Goal: Task Accomplishment & Management: Complete application form

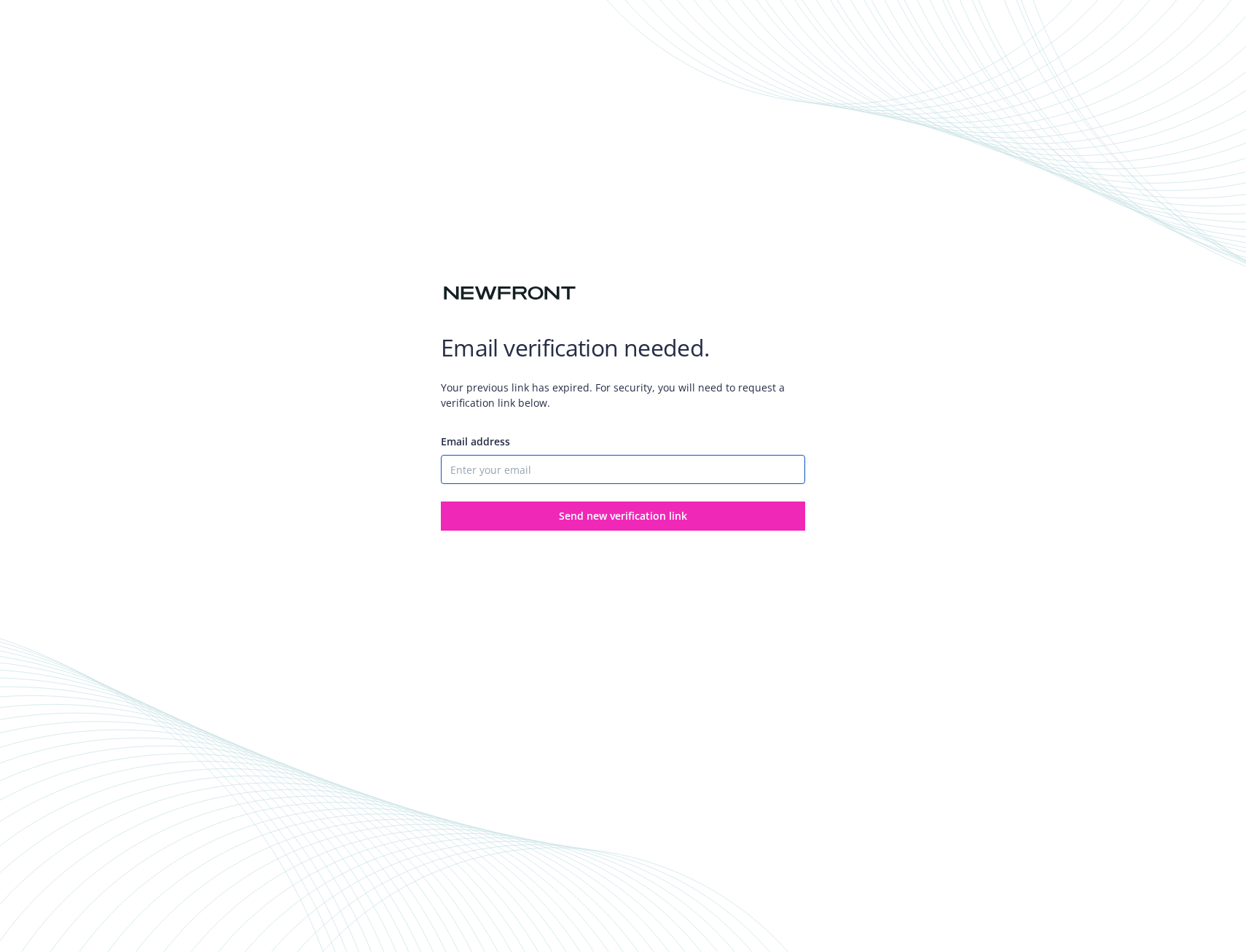
click at [537, 475] on input "Email address" at bounding box center [623, 470] width 365 height 29
type input "[EMAIL_ADDRESS][PERSON_NAME][DOMAIN_NAME]"
click at [539, 537] on div "Email verification needed. Your previous link has expired. For security, you wi…" at bounding box center [623, 476] width 1246 height 952
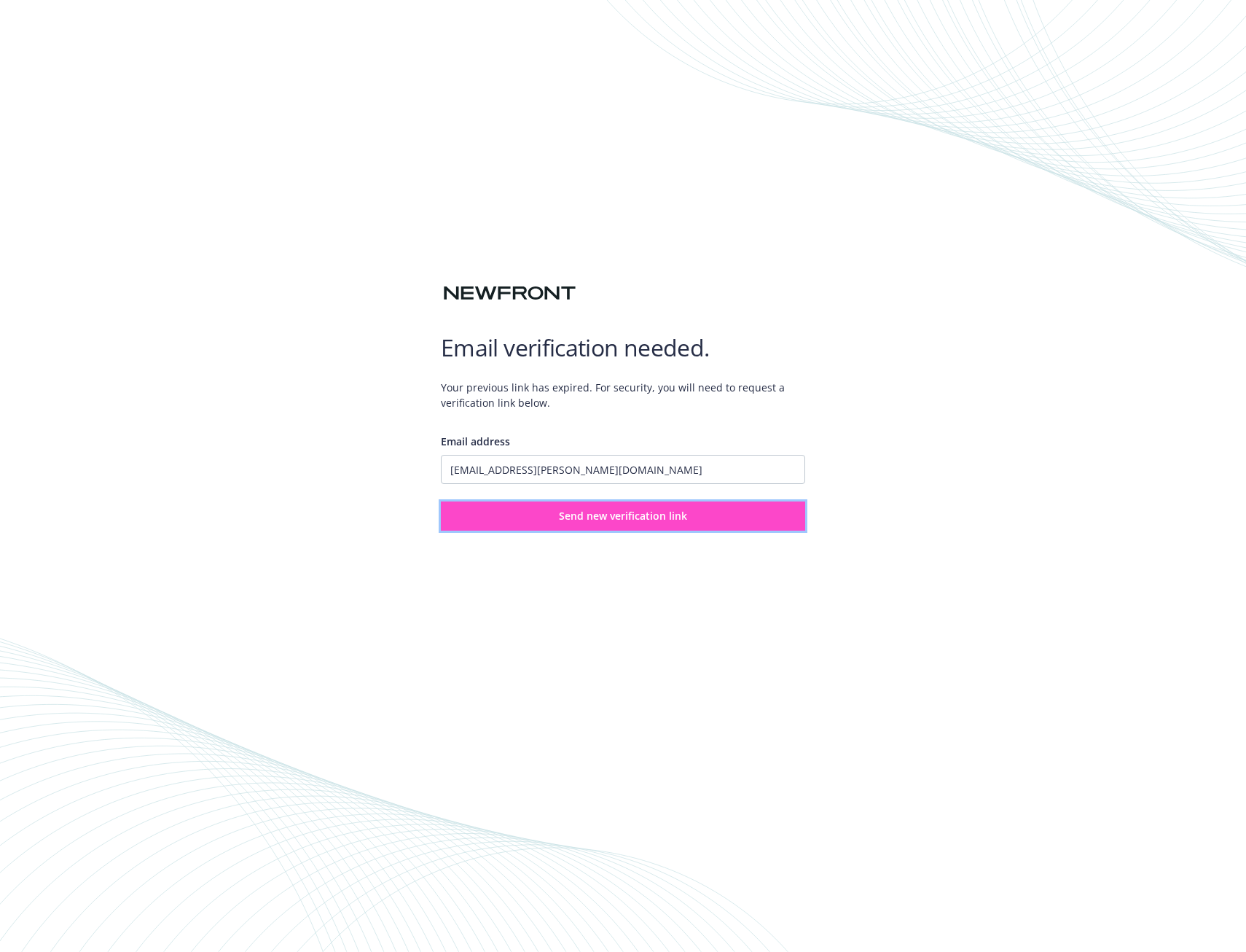
click at [548, 512] on button "Send new verification link" at bounding box center [623, 516] width 365 height 29
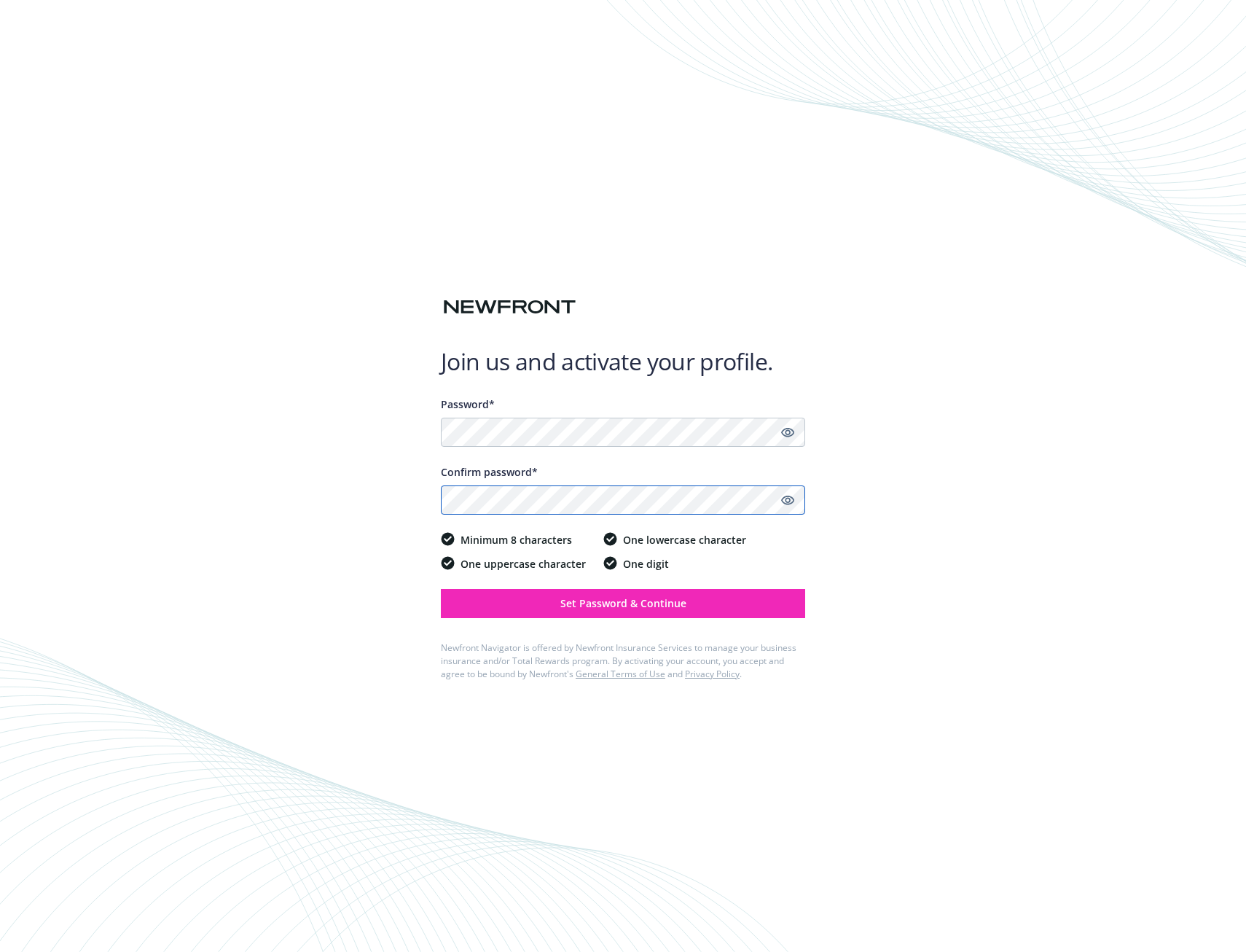
click at [441, 589] on button "Set Password & Continue" at bounding box center [623, 604] width 365 height 29
click at [848, 703] on div "Join us and activate your profile. Password* Confirm password* Minimum 8 charac…" at bounding box center [623, 476] width 1246 height 952
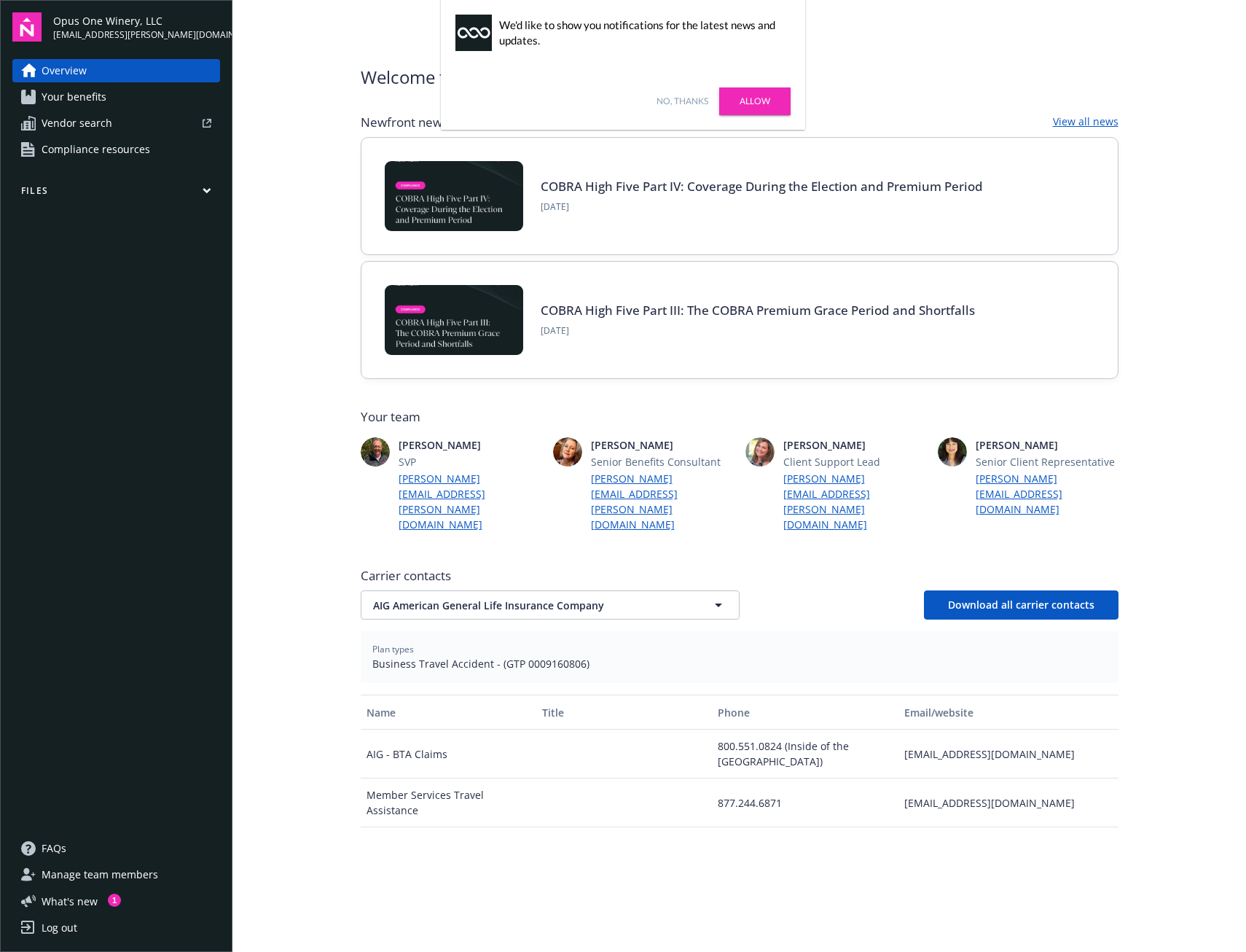
click at [656, 100] on link "No, thanks" at bounding box center [682, 101] width 51 height 13
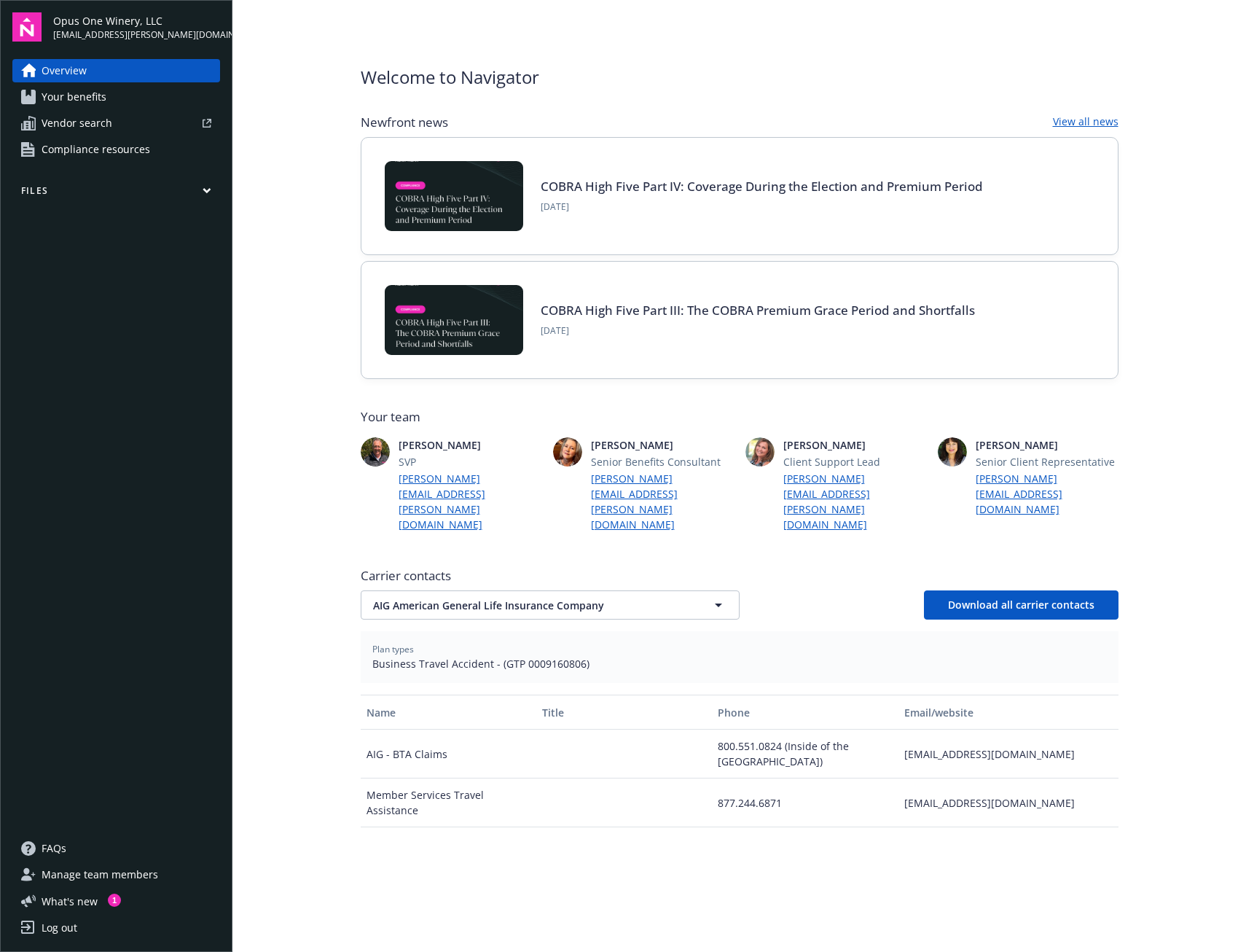
click at [70, 96] on span "Your benefits" at bounding box center [74, 97] width 65 height 24
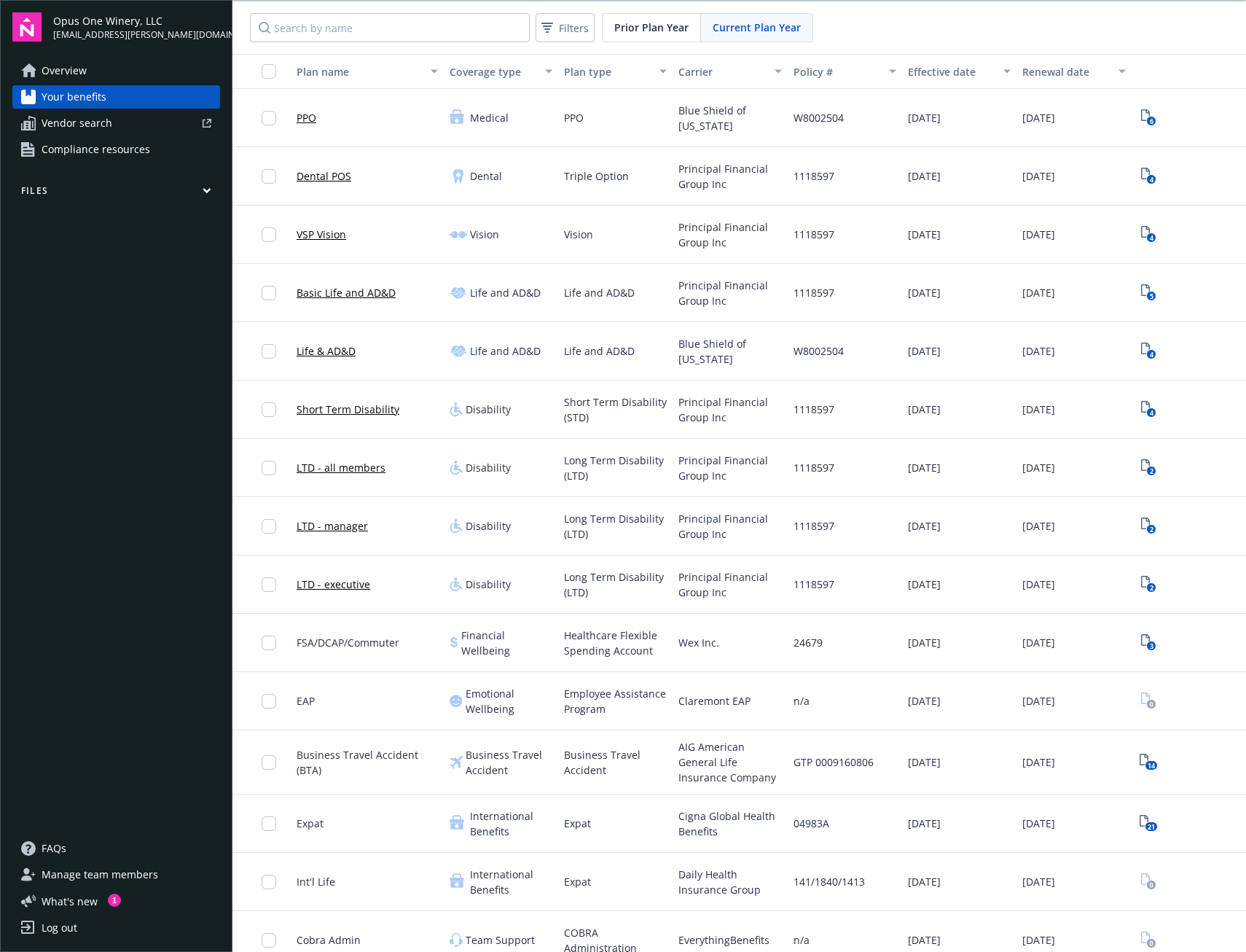
click at [209, 194] on icon "button" at bounding box center [207, 190] width 9 height 7
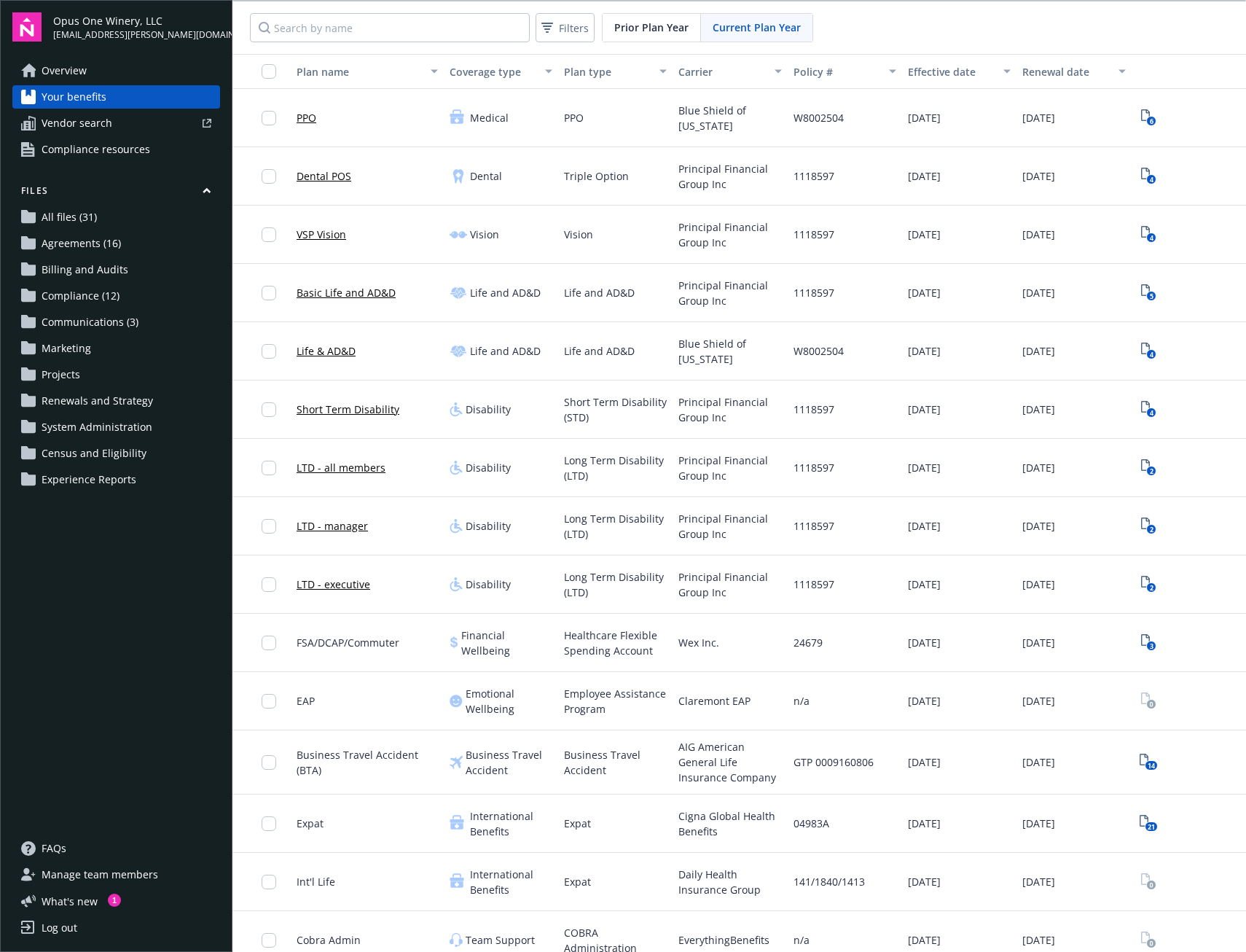
click at [135, 463] on span "Census and Eligibility" at bounding box center [94, 454] width 105 height 24
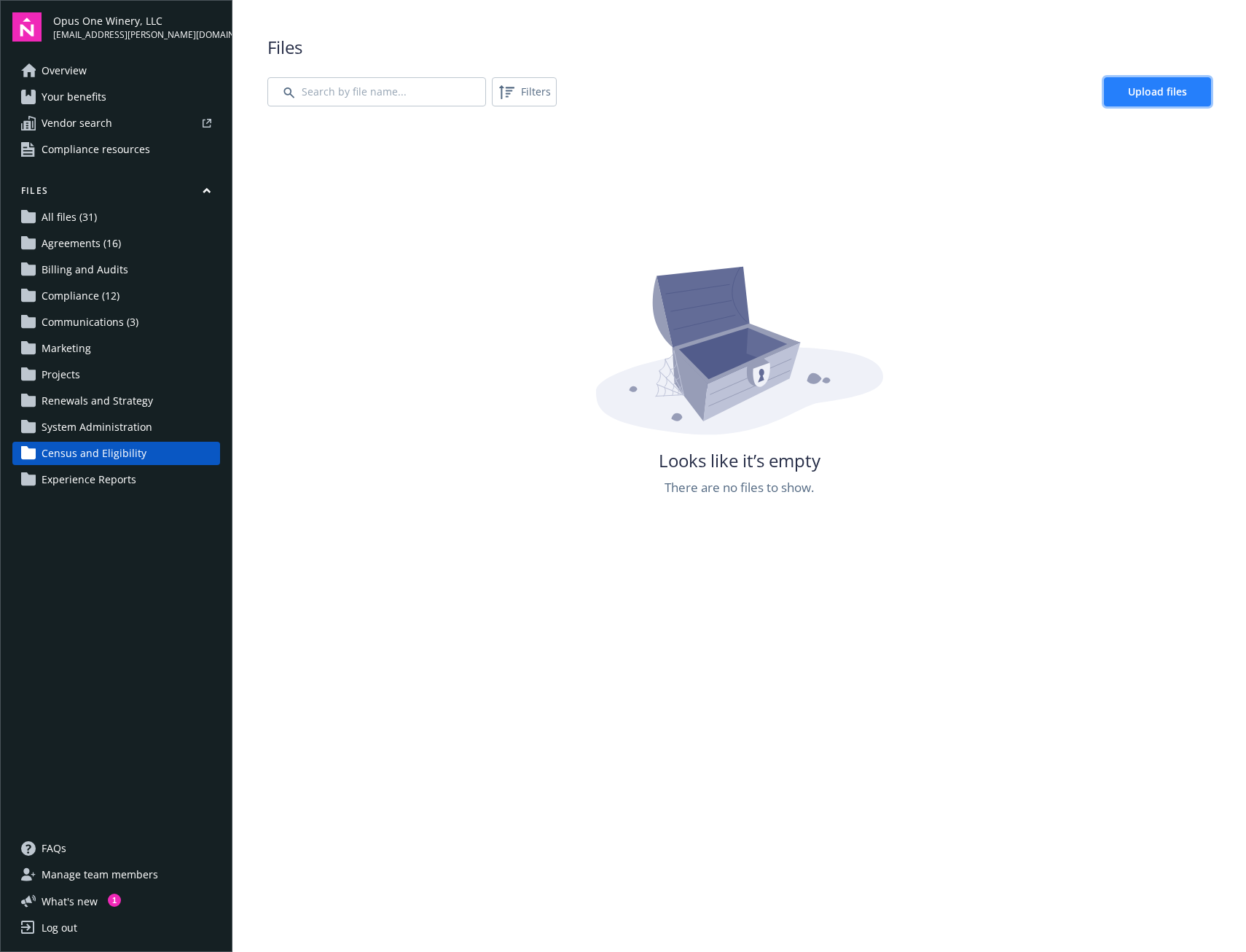
click at [1116, 100] on link "Upload files" at bounding box center [1158, 92] width 107 height 29
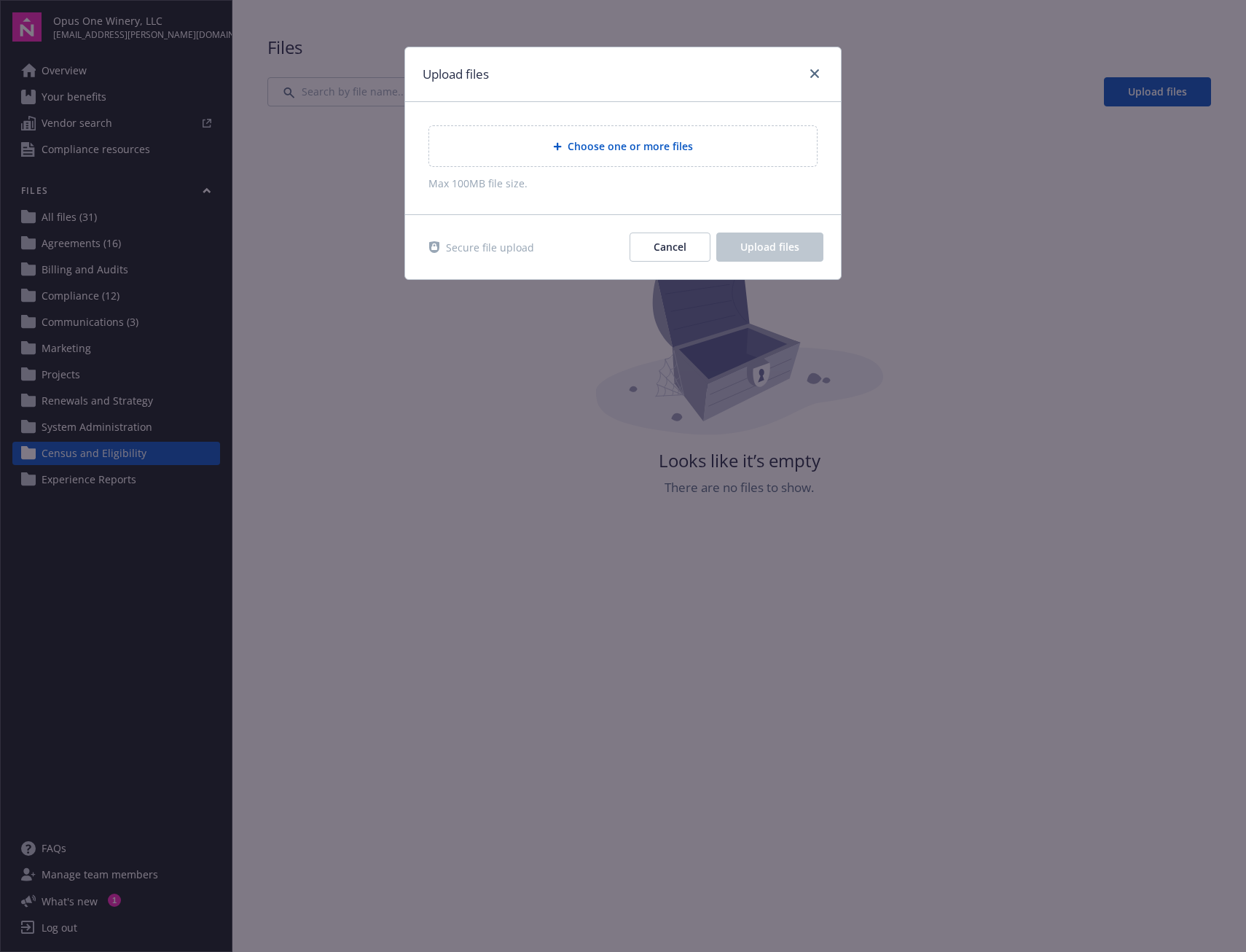
click at [662, 139] on span "Choose one or more files" at bounding box center [630, 146] width 126 height 15
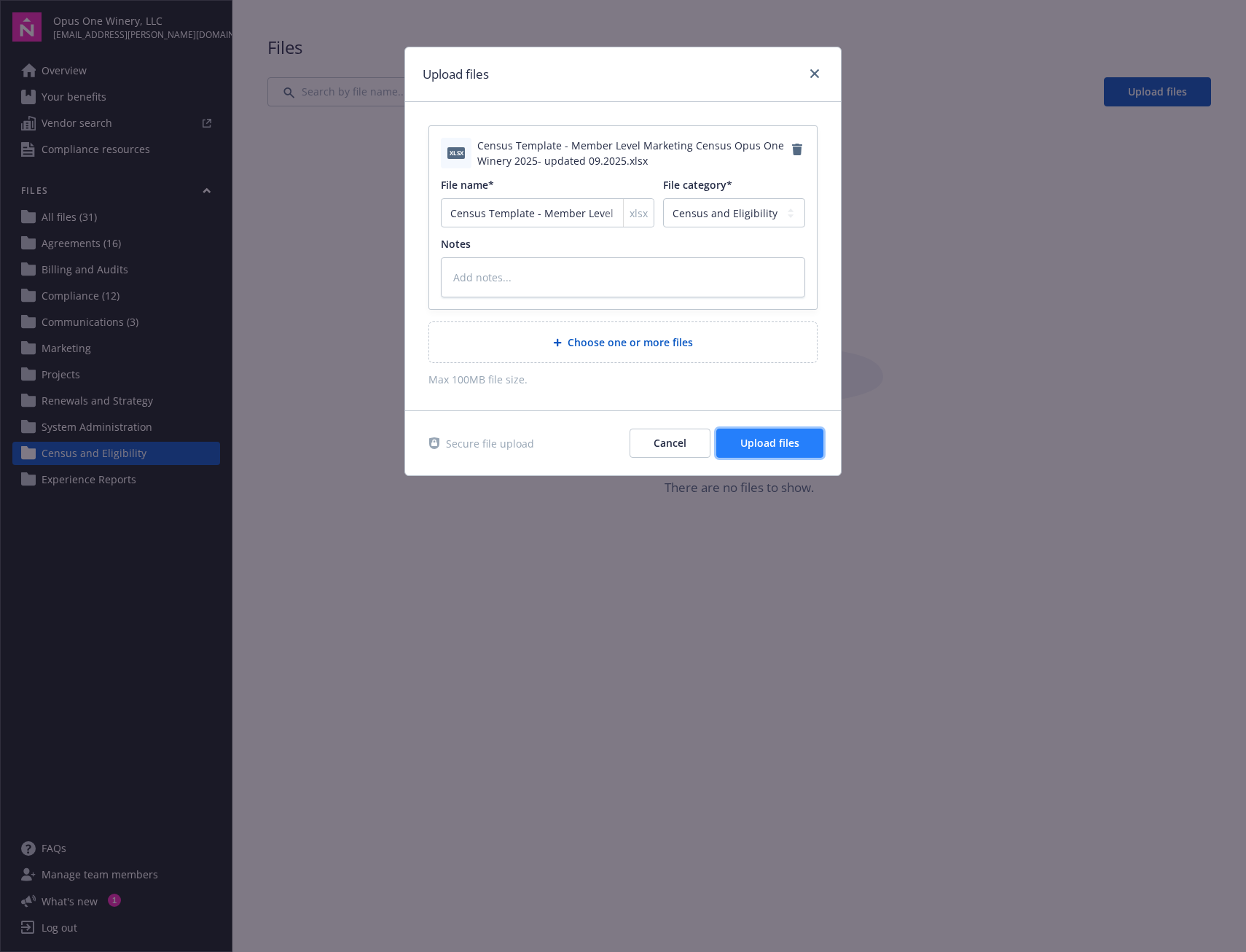
click at [756, 440] on span "Upload files" at bounding box center [770, 443] width 59 height 14
type textarea "x"
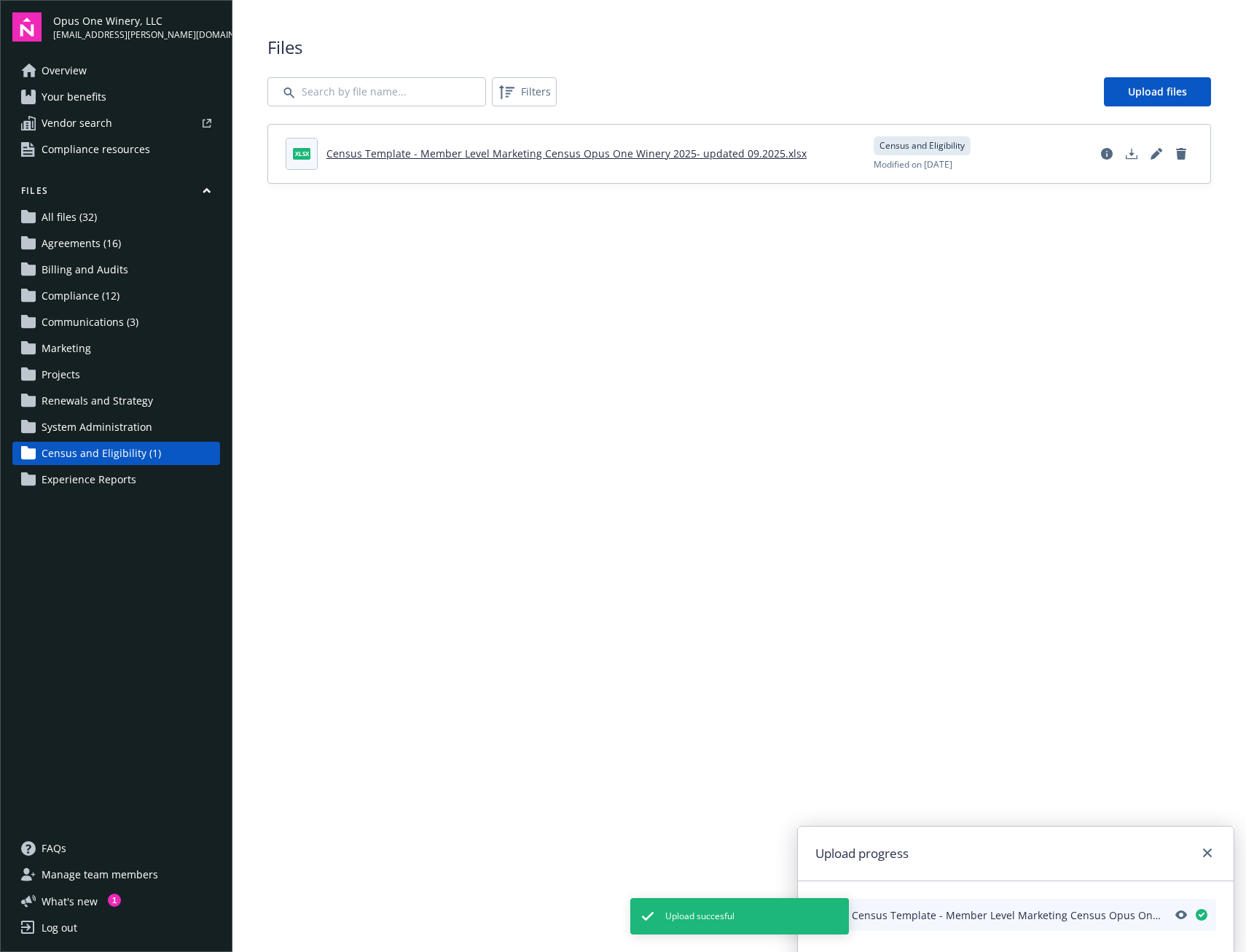
click at [682, 157] on link "Census Template - Member Level Marketing Census Opus One Winery 2025- updated 0…" at bounding box center [566, 153] width 480 height 14
click at [1130, 154] on icon "Download document" at bounding box center [1132, 154] width 12 height 12
